Goal: Task Accomplishment & Management: Manage account settings

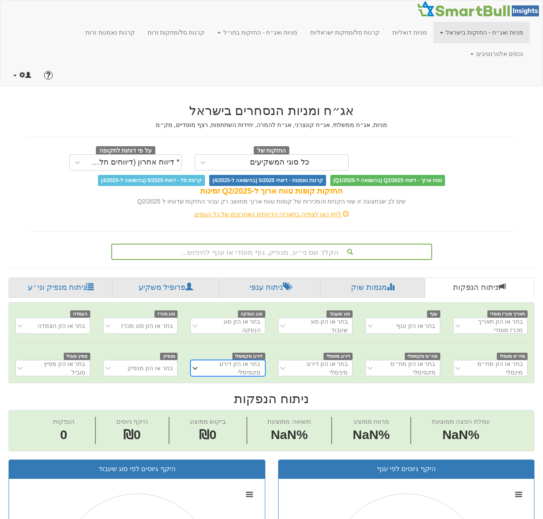
click at [17, 65] on link at bounding box center [22, 75] width 31 height 21
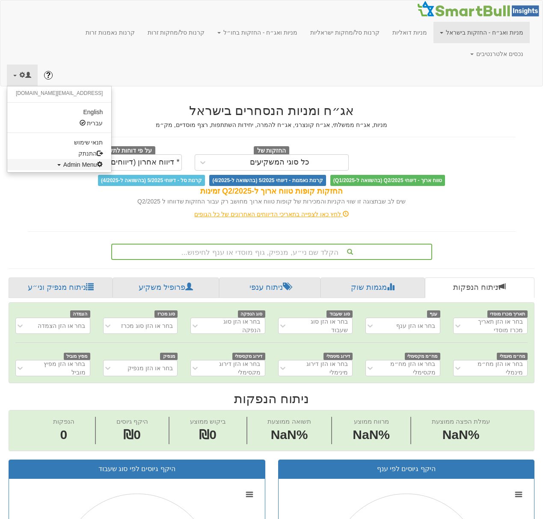
click at [63, 161] on span "Admin Menu" at bounding box center [83, 164] width 40 height 7
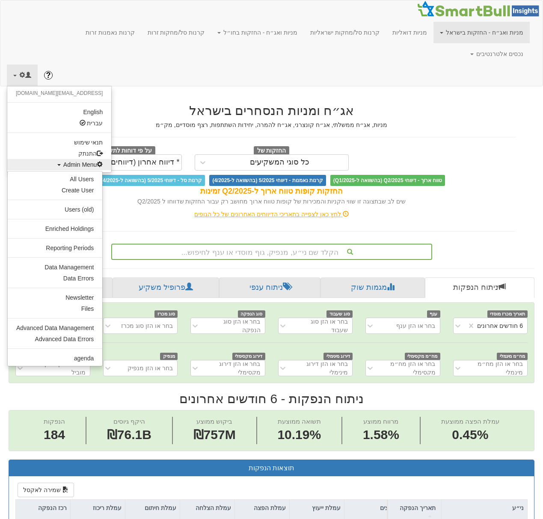
scroll to position [0, 1831]
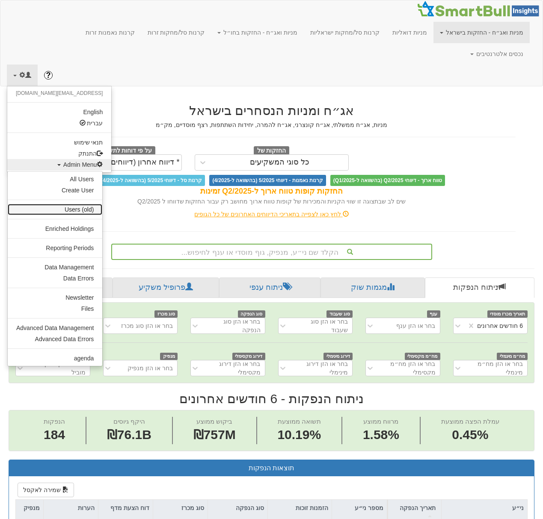
click at [79, 204] on link "Users (old)" at bounding box center [55, 209] width 95 height 11
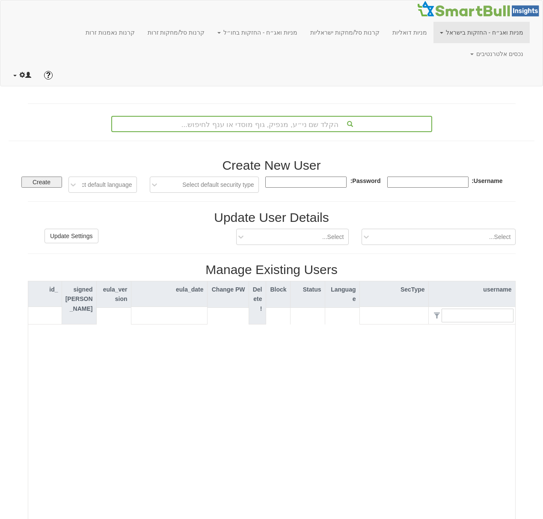
type input "1"
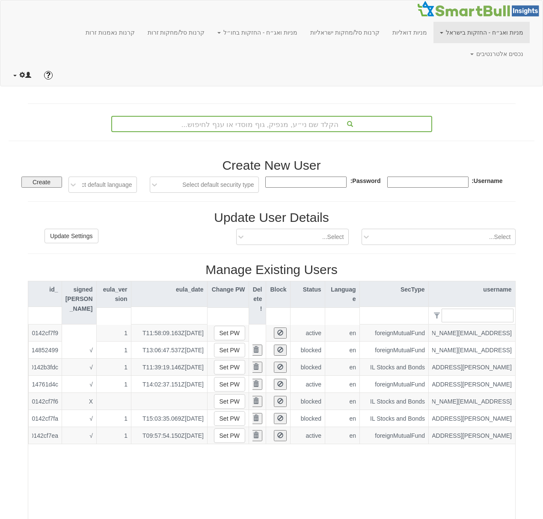
click at [18, 65] on link at bounding box center [22, 75] width 31 height 21
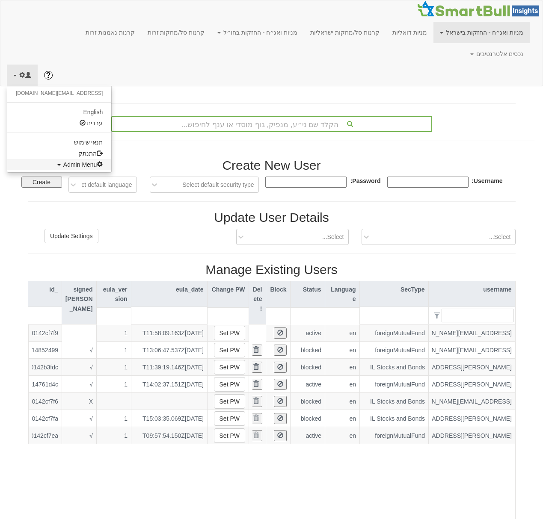
click at [63, 161] on span "Admin Menu" at bounding box center [83, 164] width 40 height 7
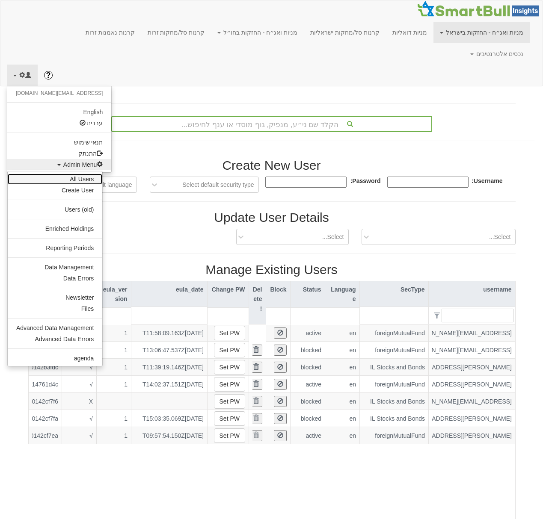
click at [79, 174] on link "All Users" at bounding box center [55, 179] width 95 height 11
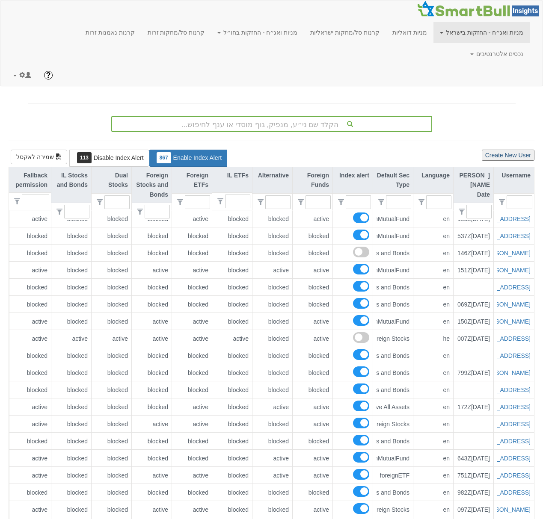
click at [503, 150] on button "Create New User" at bounding box center [508, 155] width 53 height 11
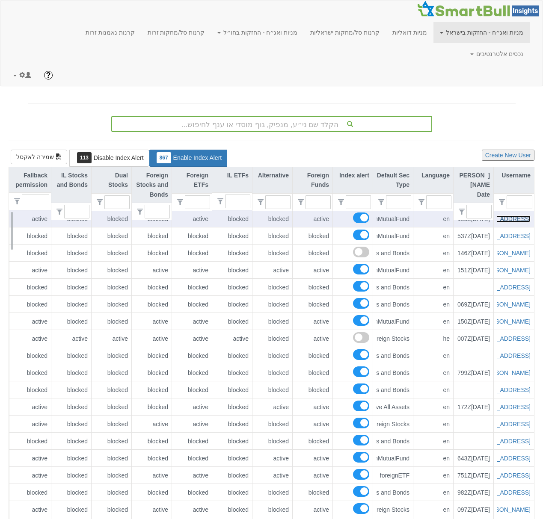
click at [515, 216] on link "[EMAIL_ADDRESS][DOMAIN_NAME]" at bounding box center [479, 219] width 101 height 7
